Goal: Find specific page/section: Find specific page/section

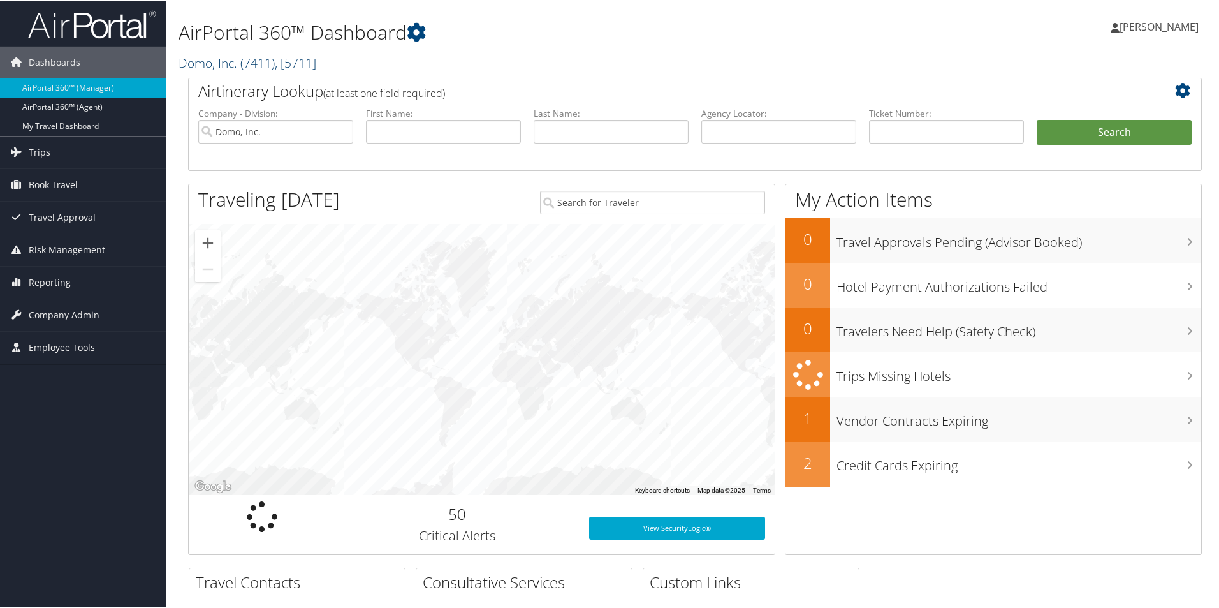
click at [213, 64] on link "Domo, Inc. ( 7411 ) , [ 5711 ]" at bounding box center [248, 61] width 138 height 17
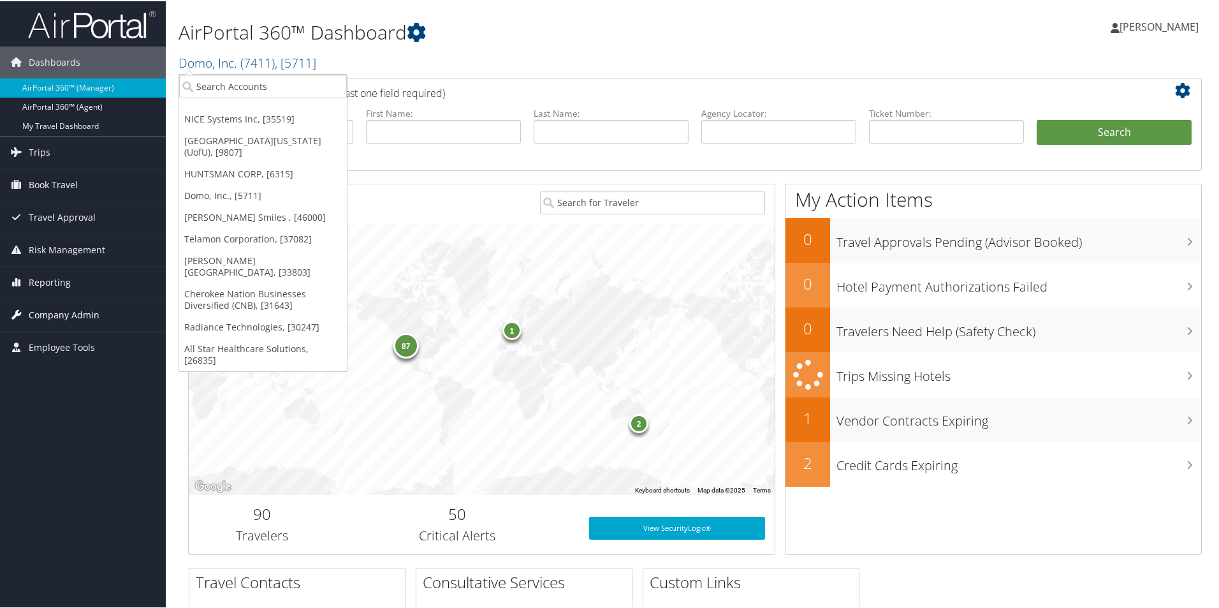
click at [81, 308] on span "Company Admin" at bounding box center [64, 314] width 71 height 32
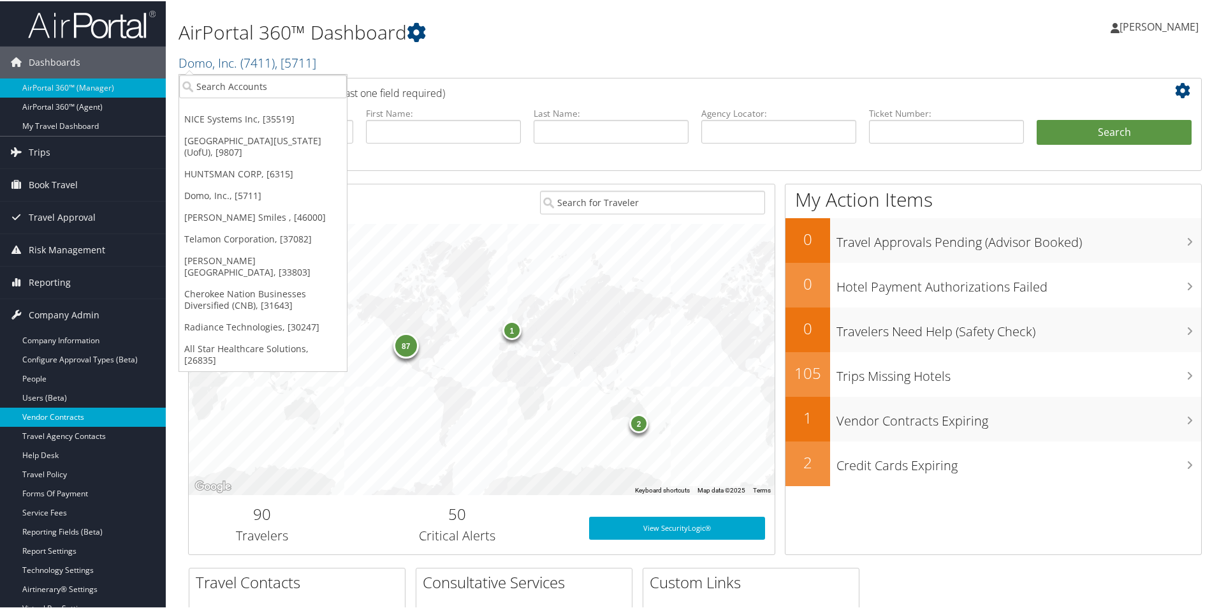
click at [68, 421] on link "Vendor Contracts" at bounding box center [83, 415] width 166 height 19
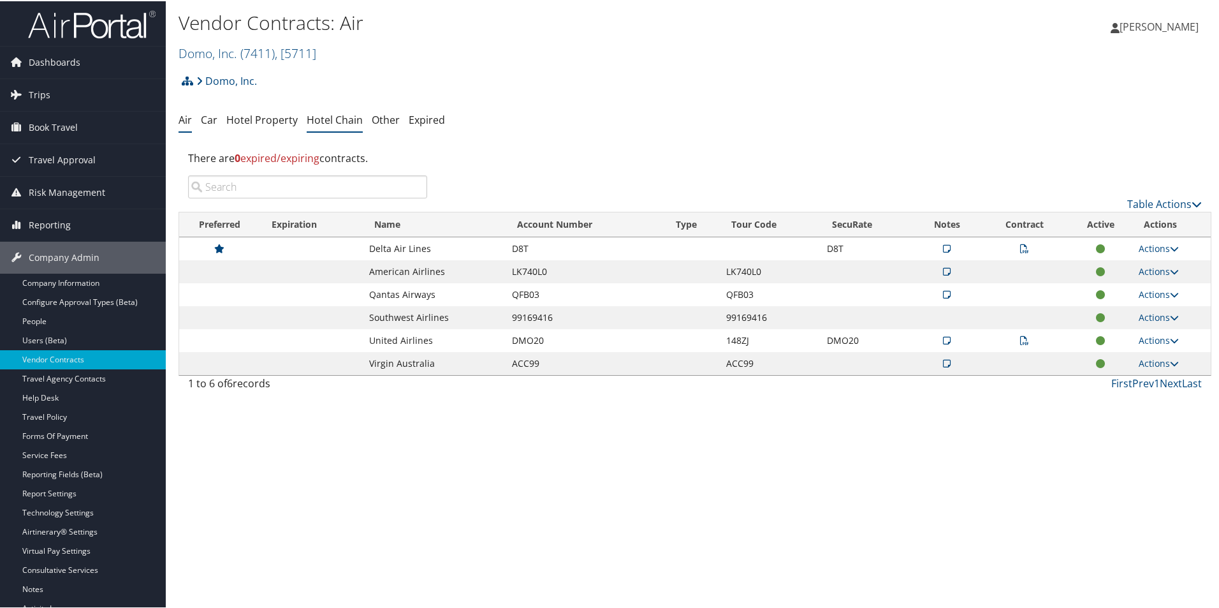
click at [335, 119] on link "Hotel Chain" at bounding box center [335, 119] width 56 height 14
